Goal: Use online tool/utility: Utilize a website feature to perform a specific function

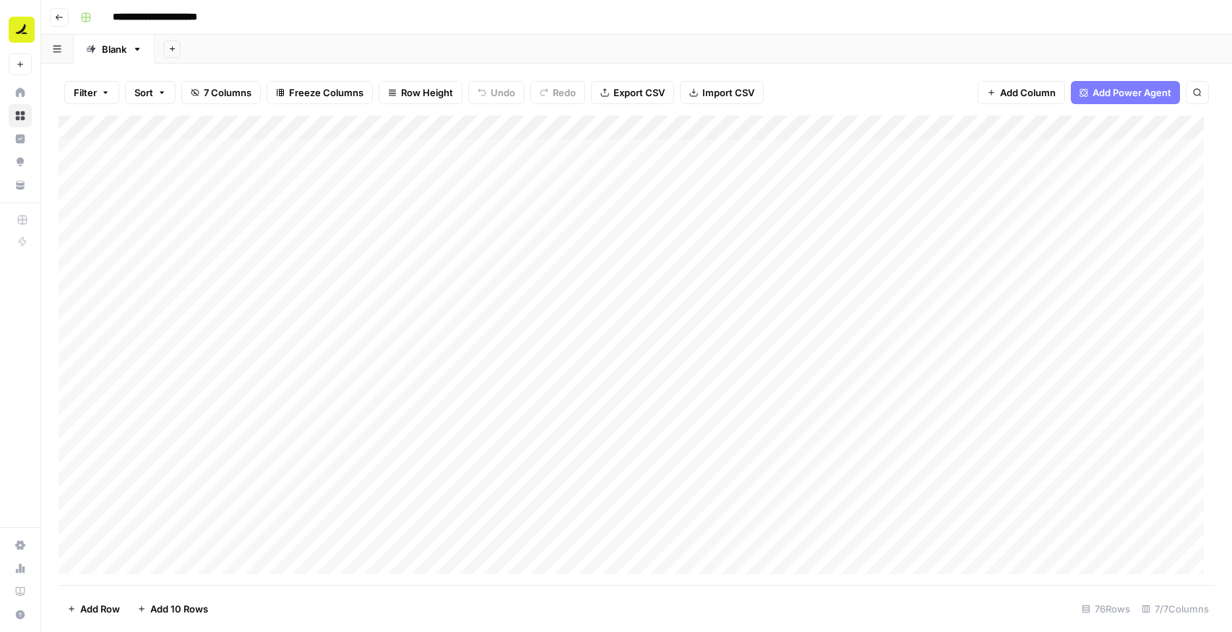
click at [62, 22] on button "Go back" at bounding box center [59, 17] width 19 height 19
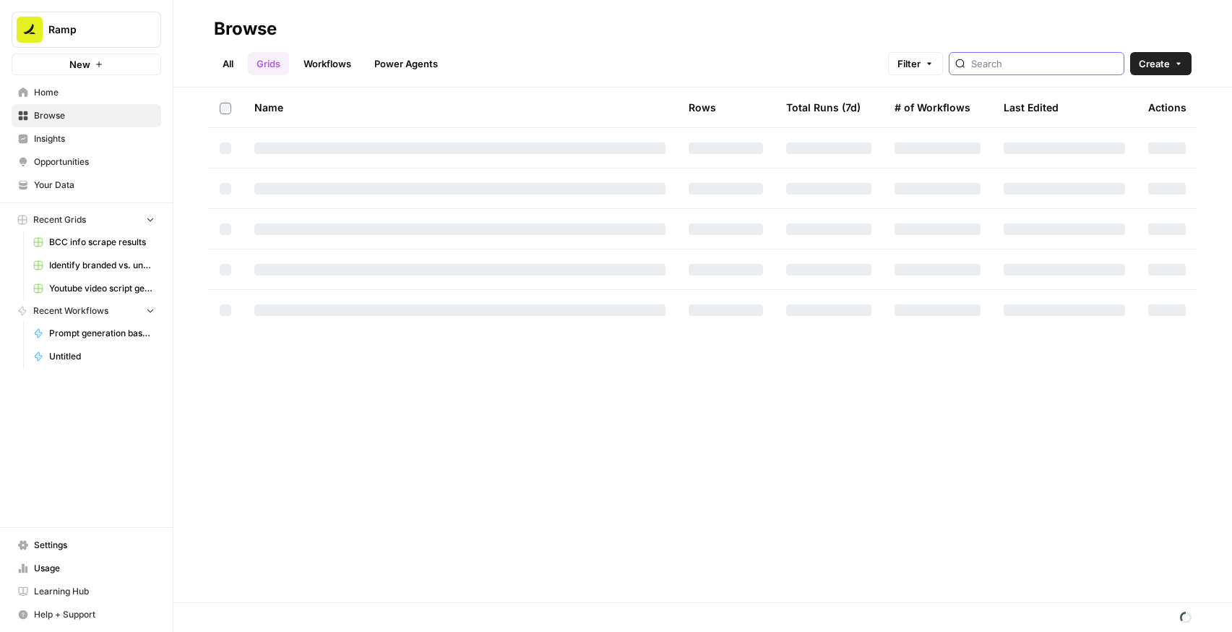
click at [1028, 59] on input "search" at bounding box center [1044, 63] width 147 height 14
type input "youtu"
click at [215, 72] on link "All" at bounding box center [228, 63] width 28 height 23
click at [1038, 61] on input "search" at bounding box center [1044, 63] width 147 height 14
type input "youtub"
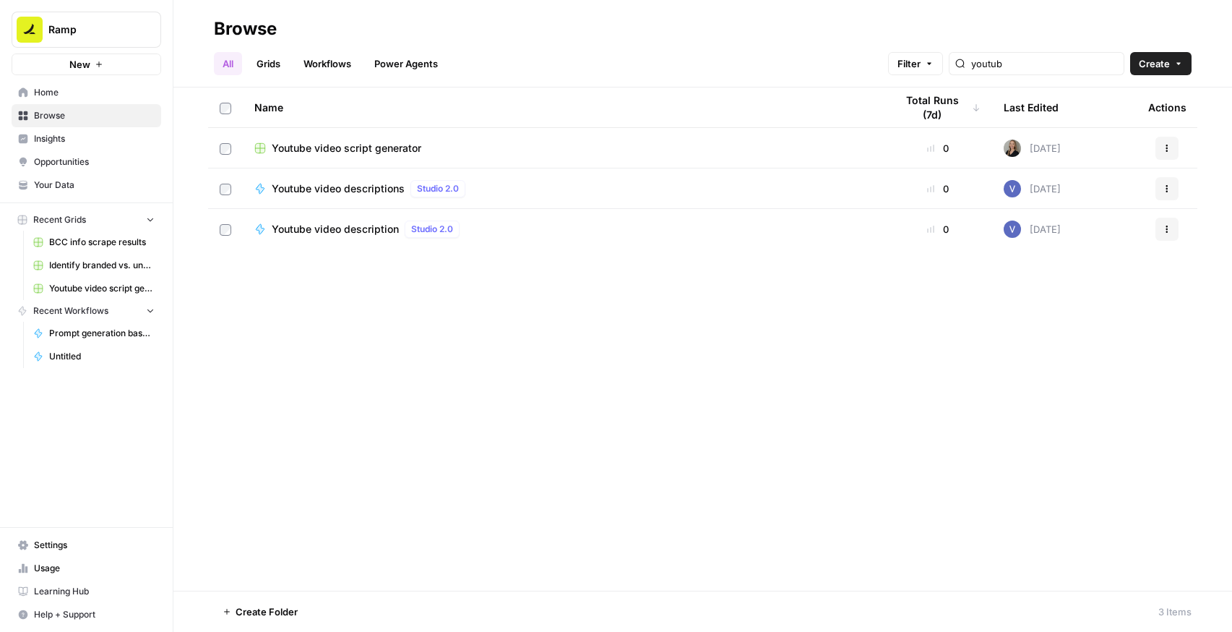
click at [388, 145] on span "Youtube video script generator" at bounding box center [347, 148] width 150 height 14
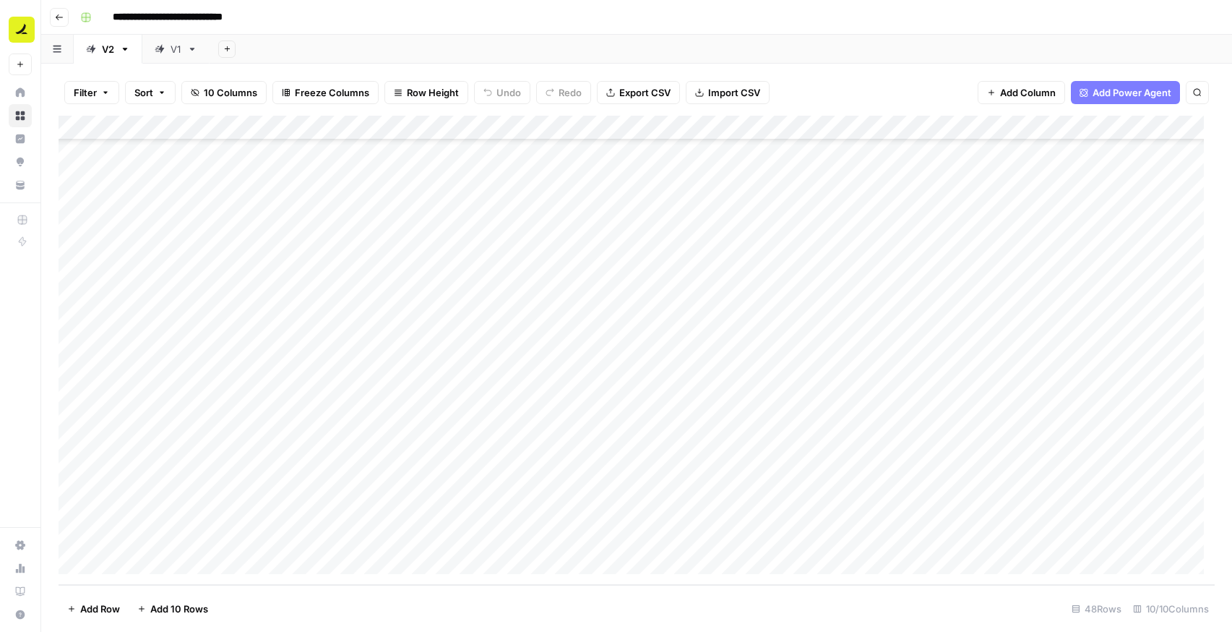
scroll to position [769, 0]
click at [545, 218] on div "Add Column" at bounding box center [637, 350] width 1156 height 469
click at [685, 221] on div "Add Column" at bounding box center [637, 350] width 1156 height 469
click at [648, 491] on div "Add Column" at bounding box center [637, 350] width 1156 height 469
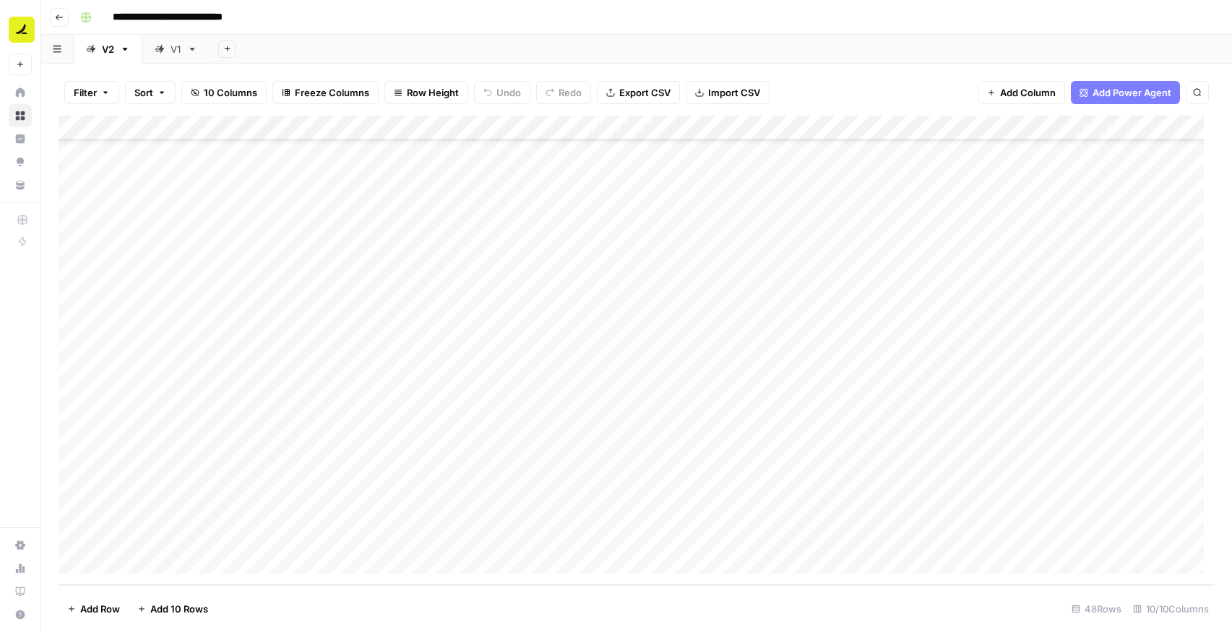
click at [648, 491] on div "Add Column" at bounding box center [637, 350] width 1156 height 469
click at [674, 489] on textarea "**********" at bounding box center [715, 518] width 231 height 78
click at [889, 487] on div "Add Column" at bounding box center [637, 350] width 1156 height 469
click at [971, 485] on div "Add Column" at bounding box center [637, 350] width 1156 height 469
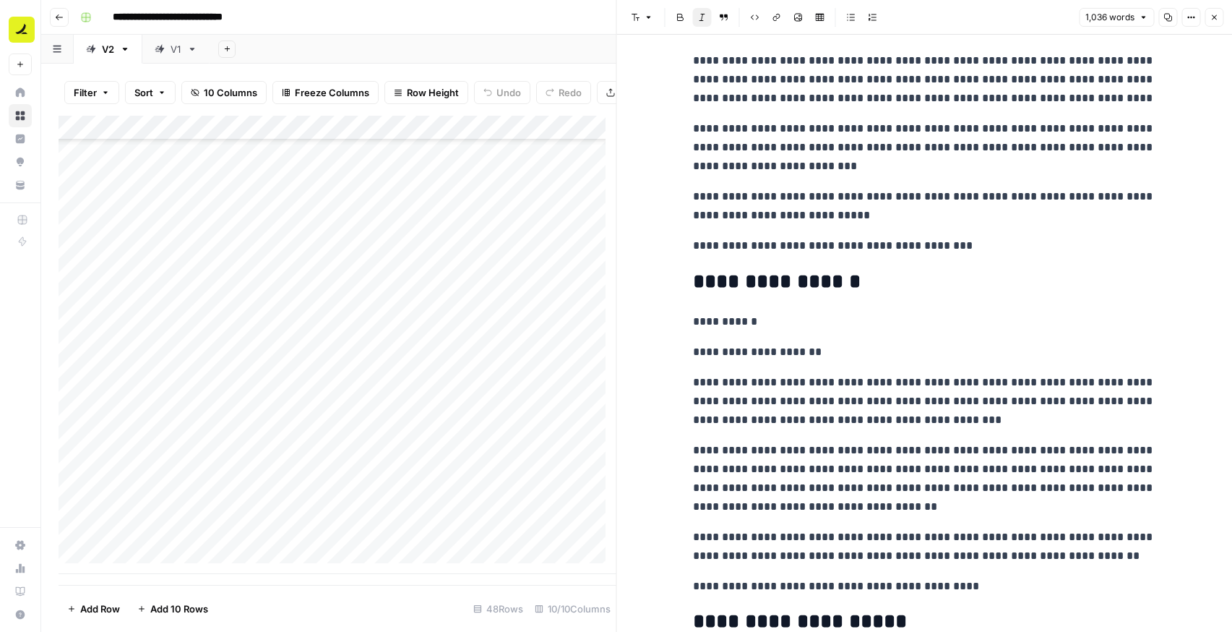
scroll to position [777, 0]
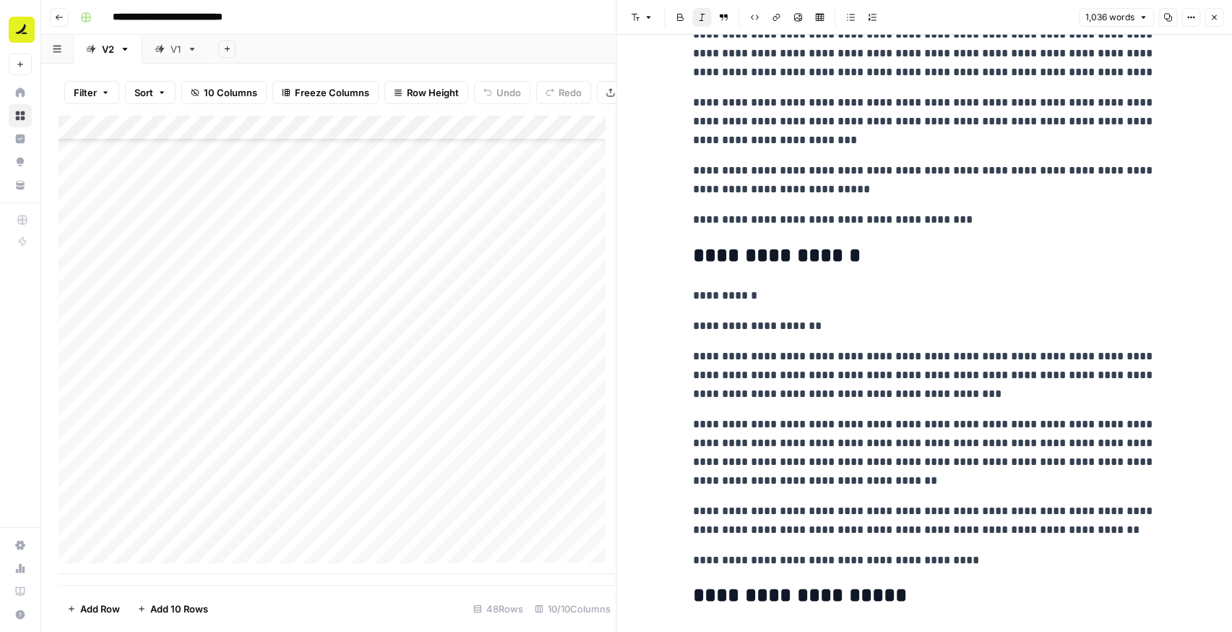
drag, startPoint x: 1210, startPoint y: 20, endPoint x: 1182, endPoint y: 39, distance: 33.9
click at [1210, 20] on icon "button" at bounding box center [1214, 17] width 9 height 9
